Goal: Task Accomplishment & Management: Manage account settings

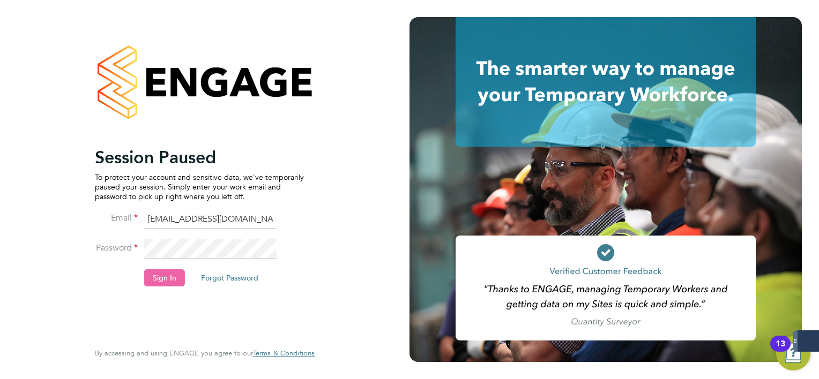
click at [167, 270] on button "Sign In" at bounding box center [164, 278] width 41 height 17
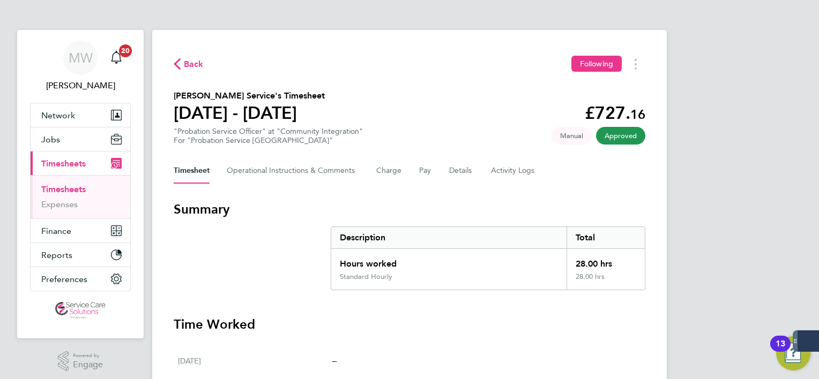
click at [73, 189] on link "Timesheets" at bounding box center [63, 189] width 44 height 10
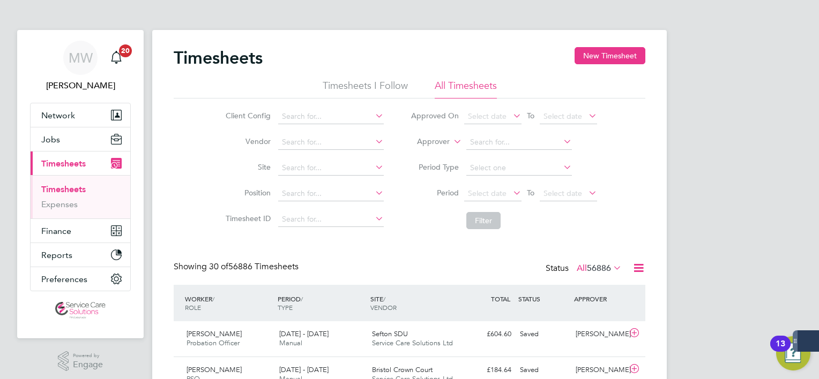
click at [424, 146] on label "Approver" at bounding box center [425, 142] width 48 height 11
click at [422, 156] on li "Worker" at bounding box center [423, 154] width 53 height 14
click at [511, 146] on input at bounding box center [519, 142] width 106 height 15
click at [515, 171] on li "Joel Nunez Martinez" at bounding box center [532, 171] width 132 height 14
type input "Joel Nunez Martinez"
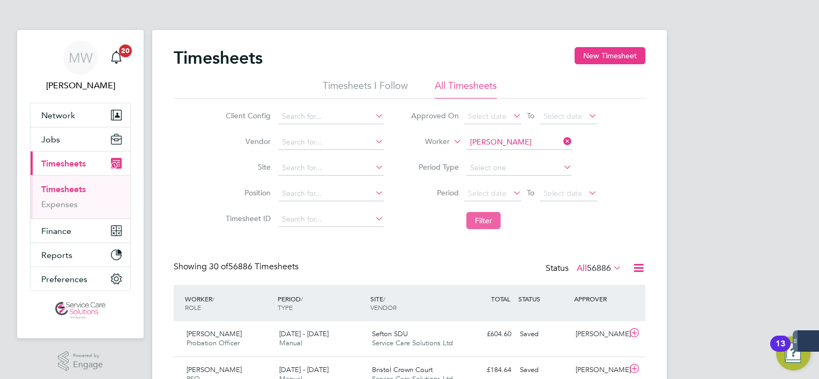
click at [481, 227] on button "Filter" at bounding box center [483, 220] width 34 height 17
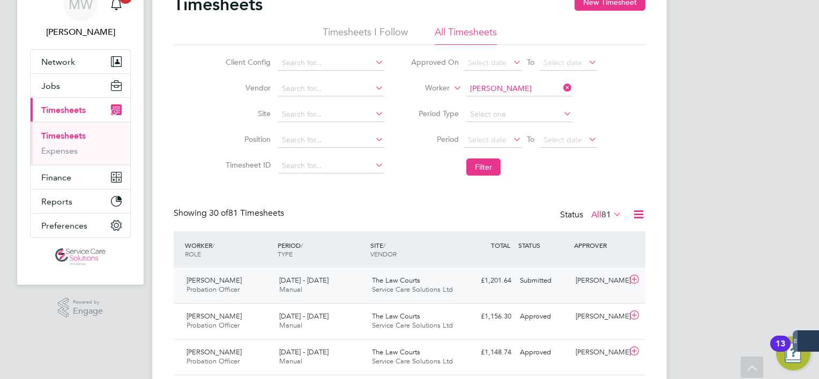
click at [368, 272] on div "The Law Courts Service Care Solutions Ltd" at bounding box center [414, 285] width 93 height 27
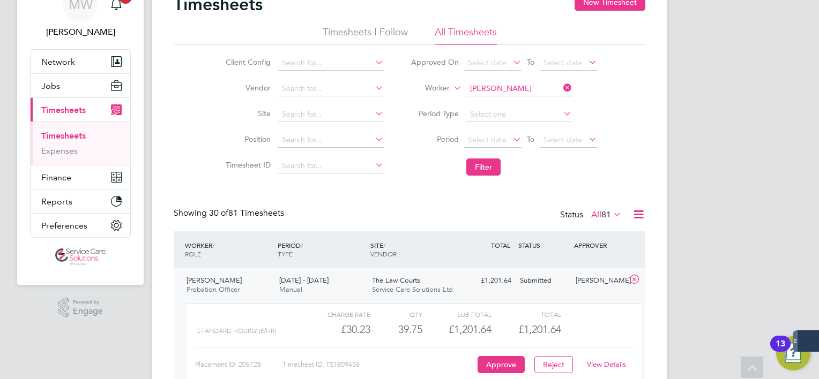
click at [625, 366] on link "View Details" at bounding box center [606, 364] width 39 height 9
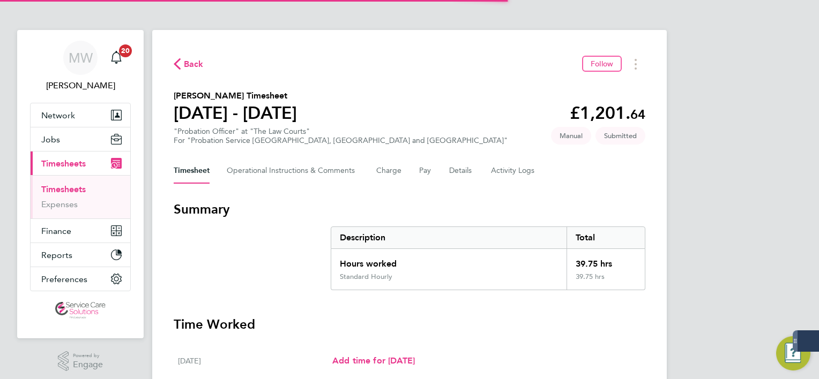
scroll to position [107, 0]
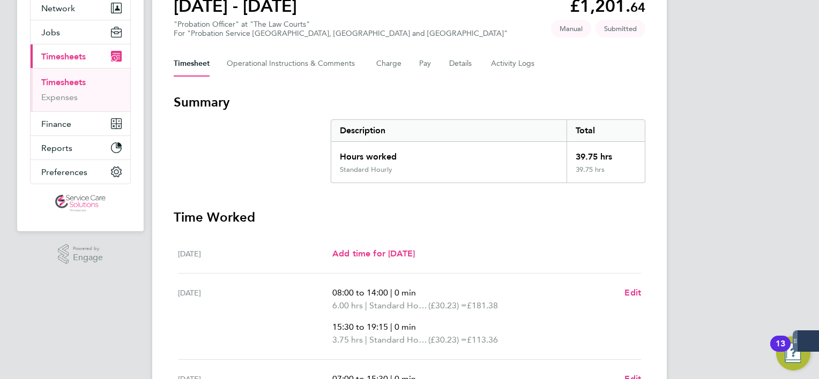
click at [445, 69] on div "Timesheet Operational Instructions & Comments Charge Pay Details Activity Logs" at bounding box center [410, 64] width 472 height 26
click at [458, 61] on button "Details" at bounding box center [461, 64] width 25 height 26
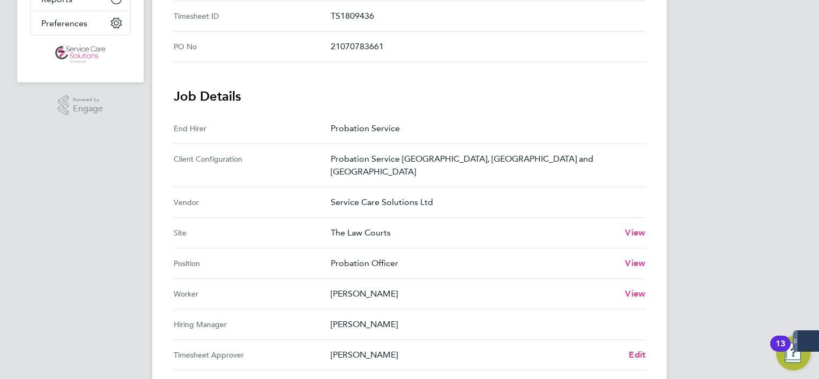
scroll to position [375, 0]
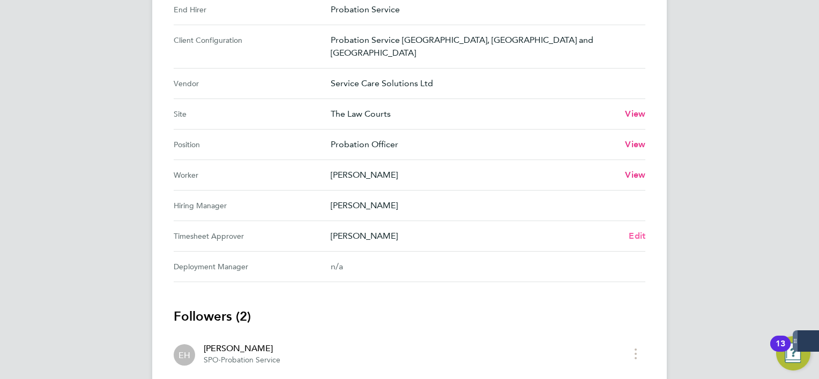
click at [635, 231] on span "Edit" at bounding box center [637, 236] width 17 height 10
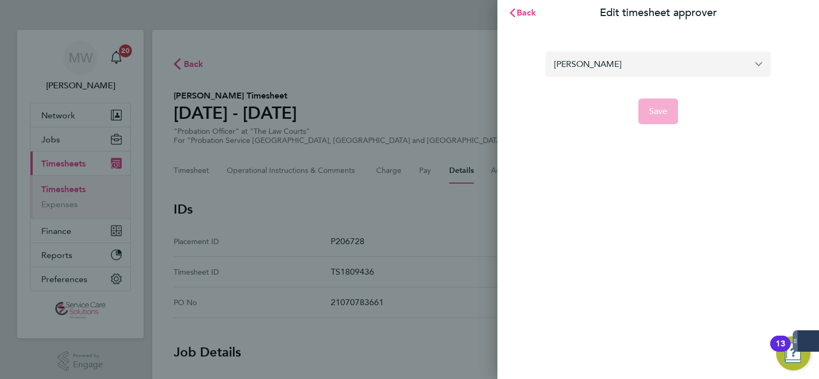
click at [583, 71] on input "Tamsin Hudson" at bounding box center [658, 63] width 225 height 25
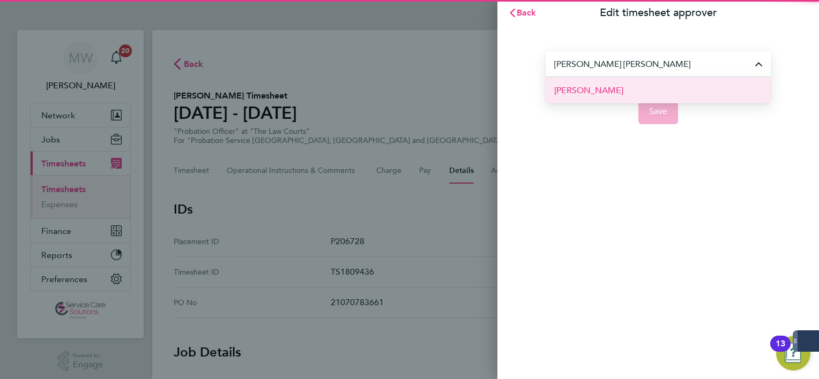
click at [594, 87] on li "Jo Kenny" at bounding box center [658, 90] width 225 height 26
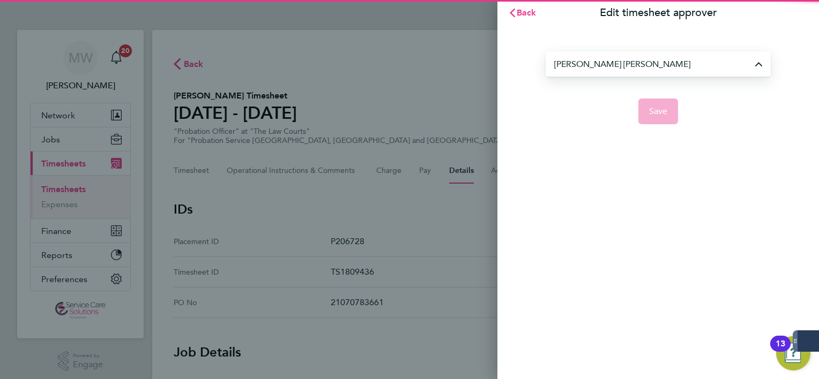
type input "Jo Kenny"
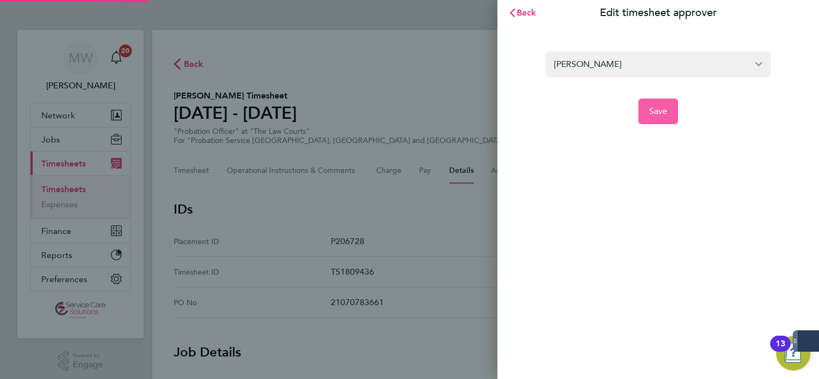
click at [640, 116] on button "Save" at bounding box center [658, 112] width 40 height 26
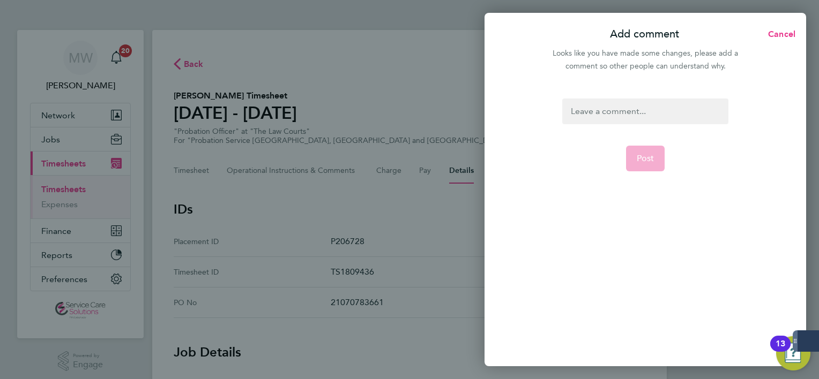
click at [639, 112] on div at bounding box center [645, 112] width 166 height 26
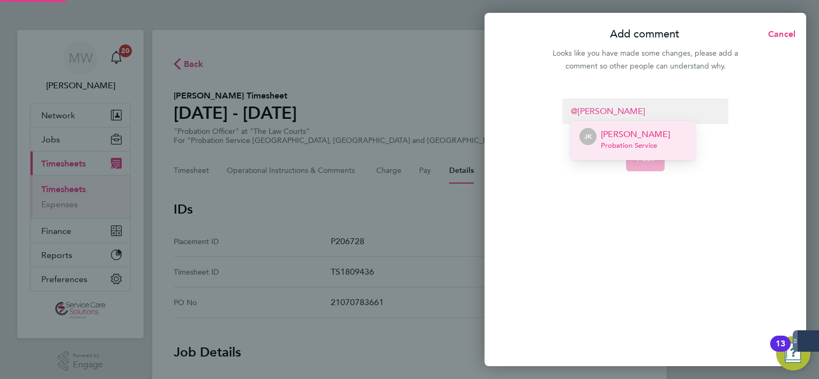
click at [645, 125] on li "JK Jo Kenny Probation Service" at bounding box center [633, 140] width 124 height 39
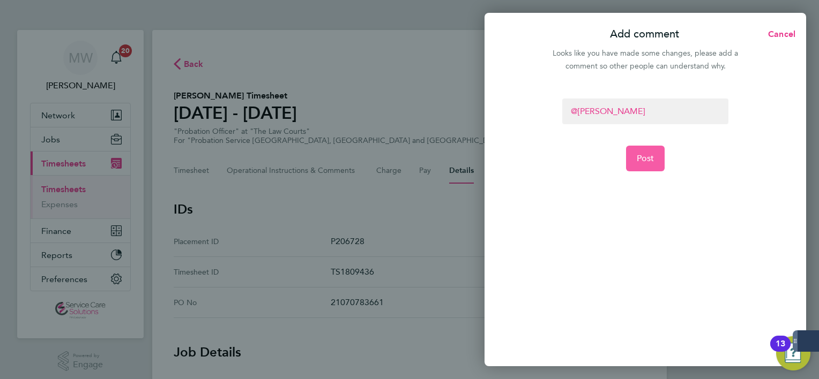
click at [654, 146] on button "Post" at bounding box center [645, 159] width 39 height 26
